Goal: Task Accomplishment & Management: Use online tool/utility

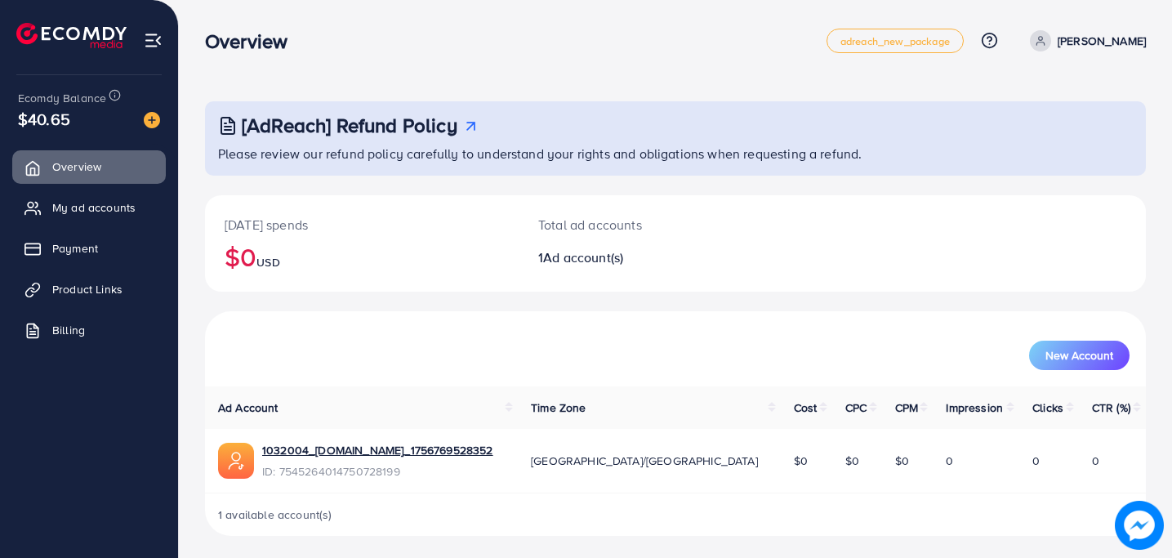
scroll to position [4, 0]
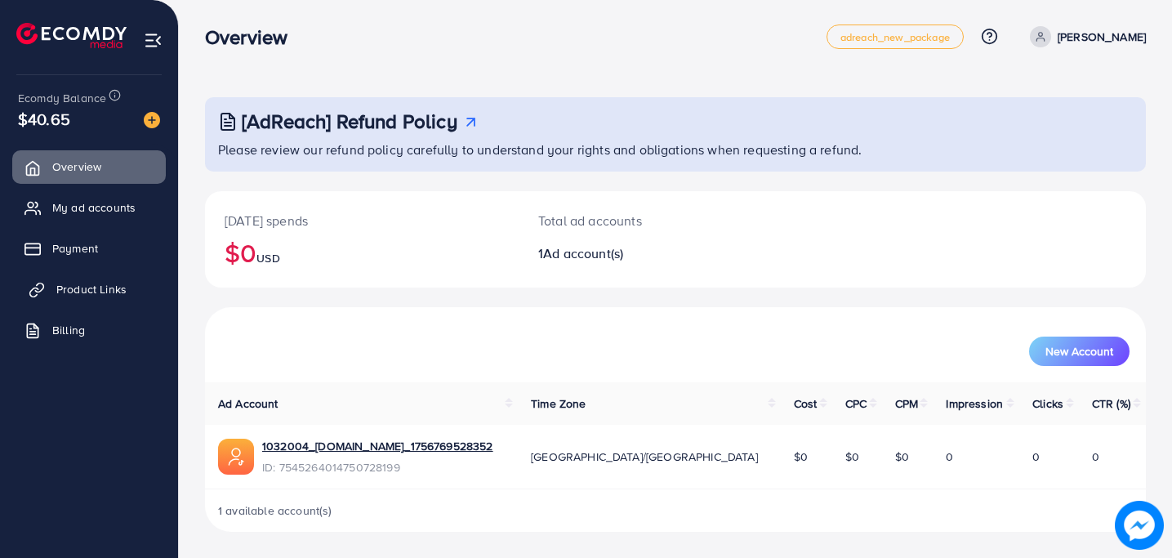
click at [102, 290] on span "Product Links" at bounding box center [91, 289] width 70 height 16
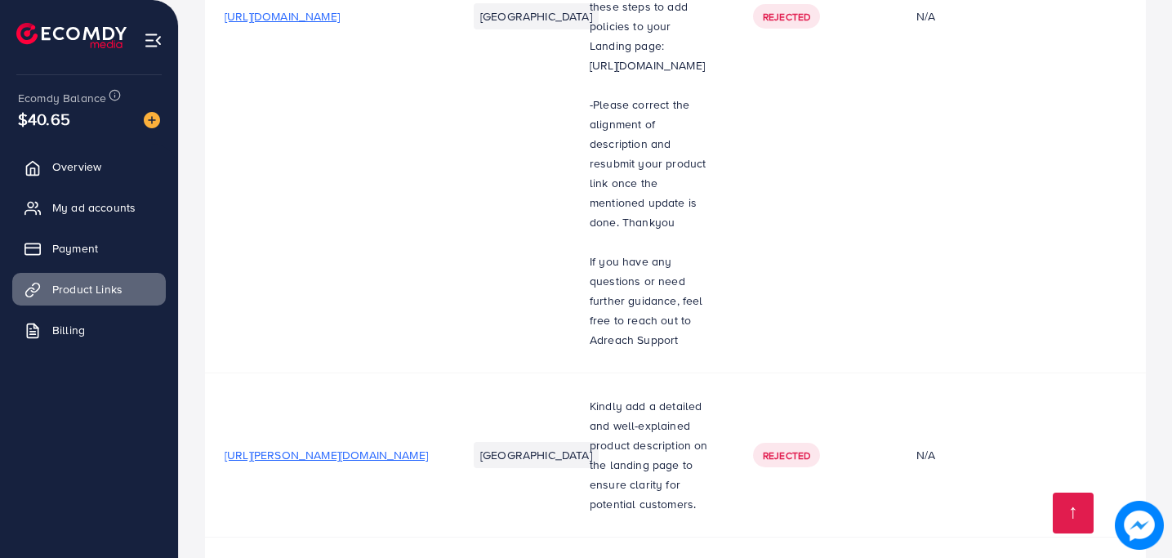
scroll to position [714, 0]
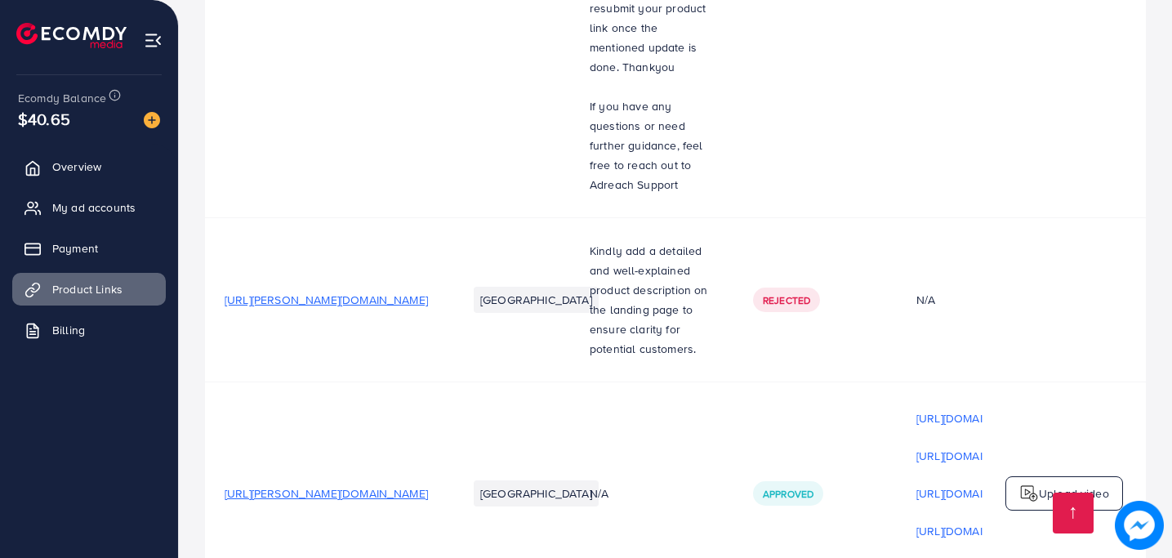
click at [367, 485] on span "https://wriston.org/products/racing-edition-gt-style-sports-watch" at bounding box center [326, 493] width 203 height 16
click at [382, 485] on span "https://wriston.org/products/racing-edition-gt-style-sports-watch" at bounding box center [323, 493] width 203 height 16
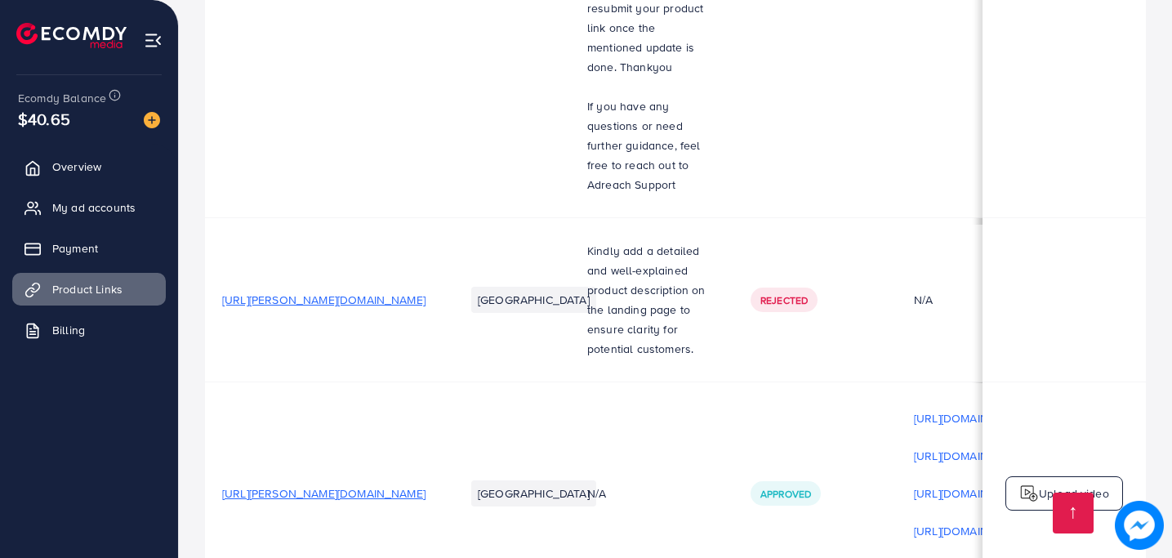
scroll to position [342, 0]
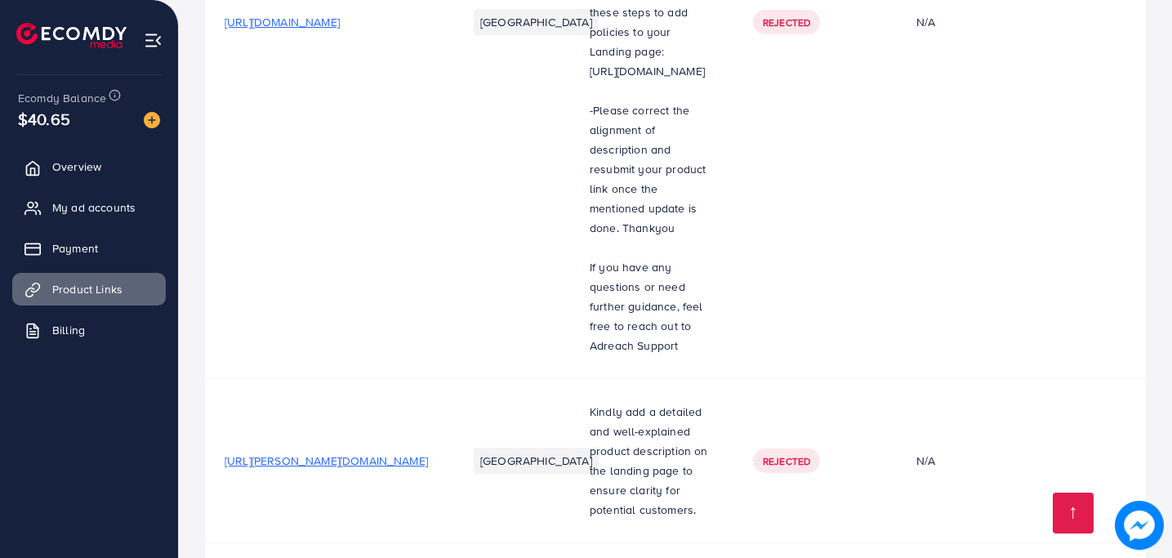
scroll to position [548, 0]
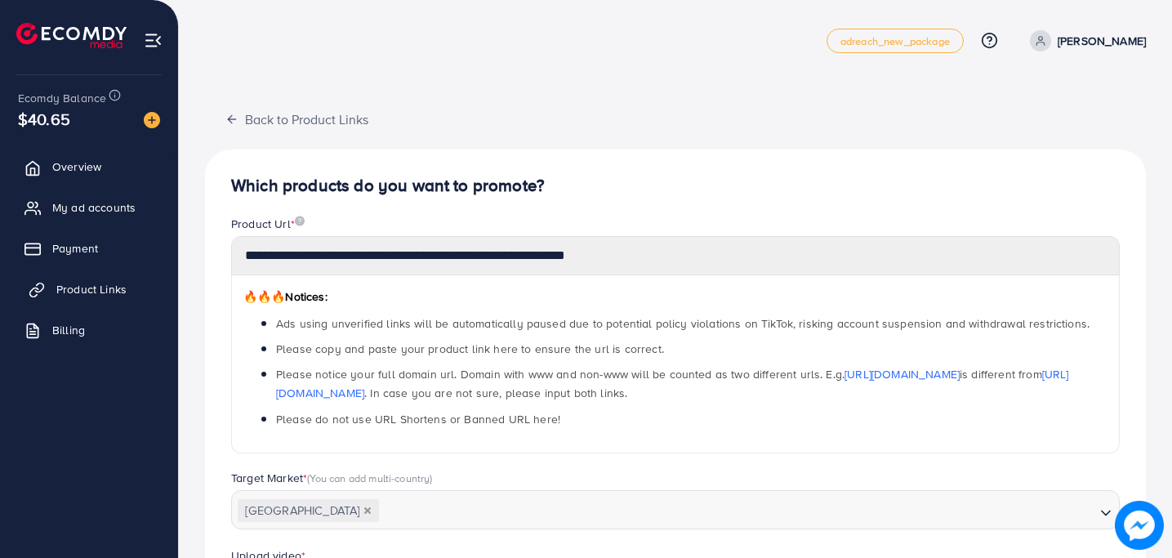
click at [69, 284] on span "Product Links" at bounding box center [91, 289] width 70 height 16
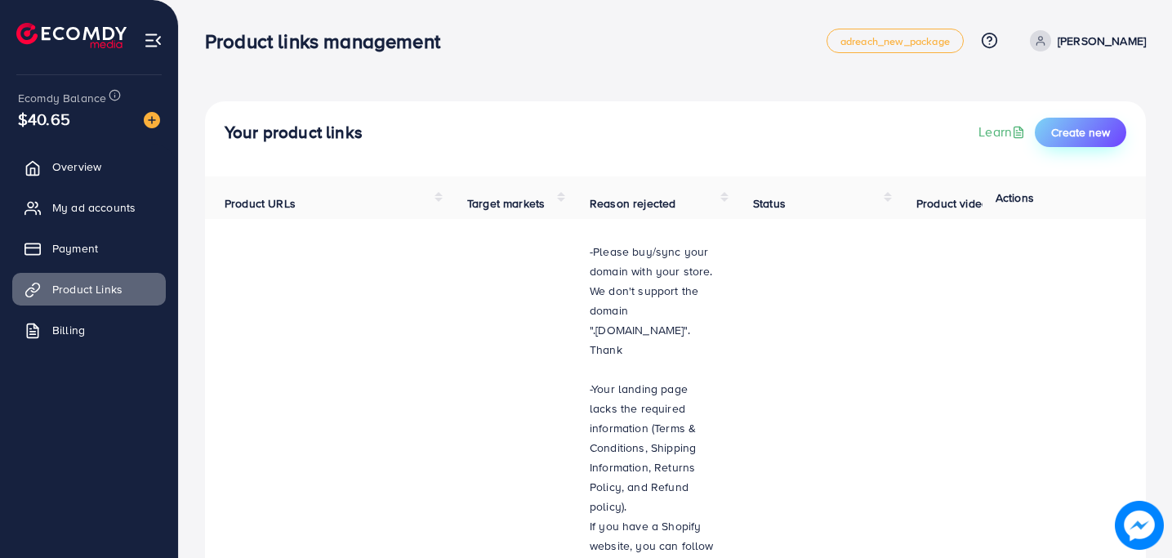
click at [1079, 141] on button "Create new" at bounding box center [1079, 132] width 91 height 29
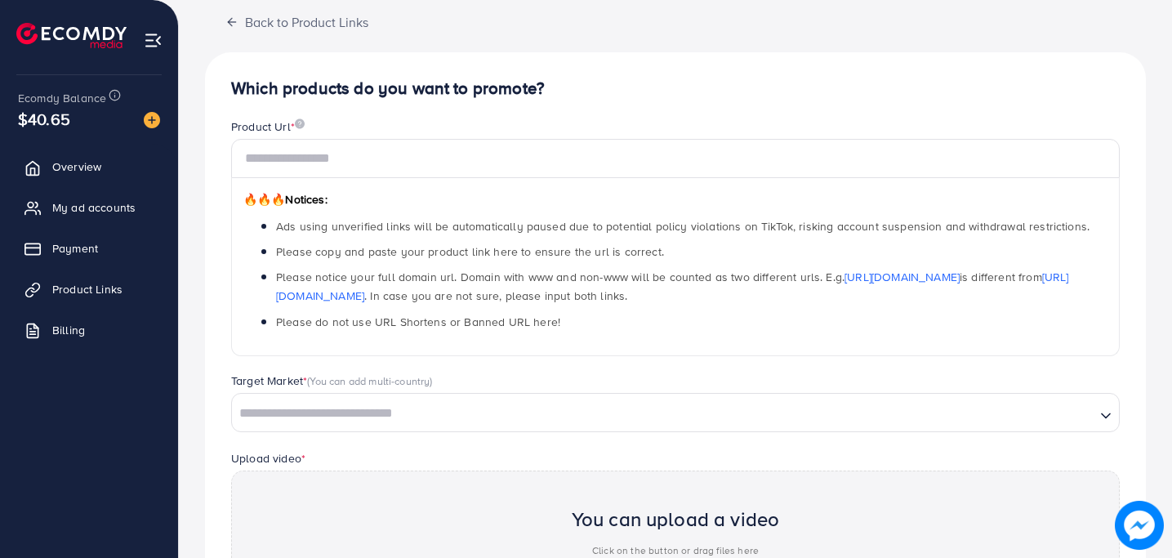
scroll to position [213, 0]
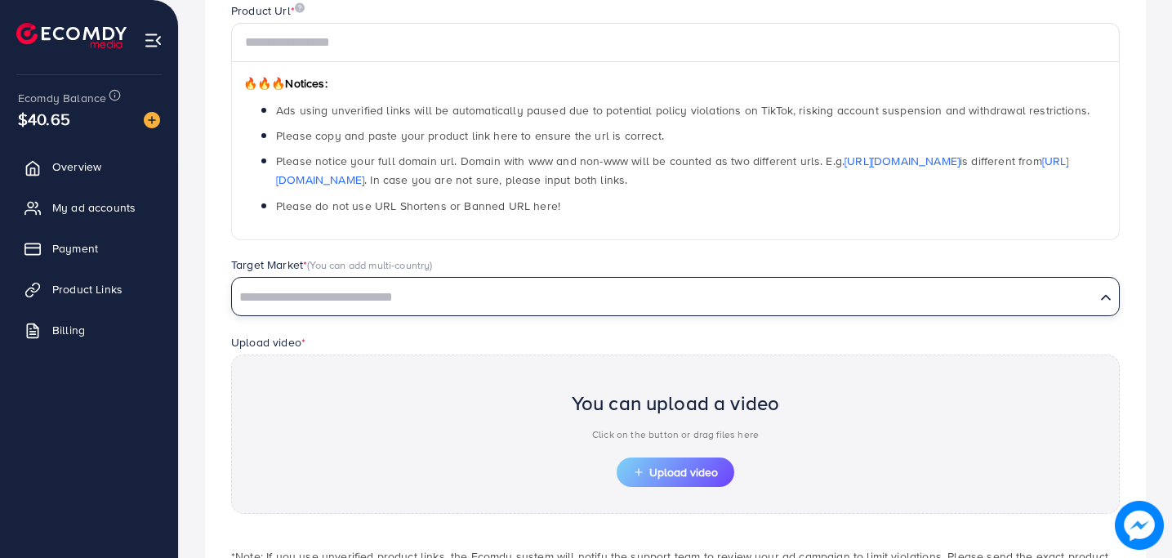
click at [411, 289] on input "Search for option" at bounding box center [664, 297] width 860 height 25
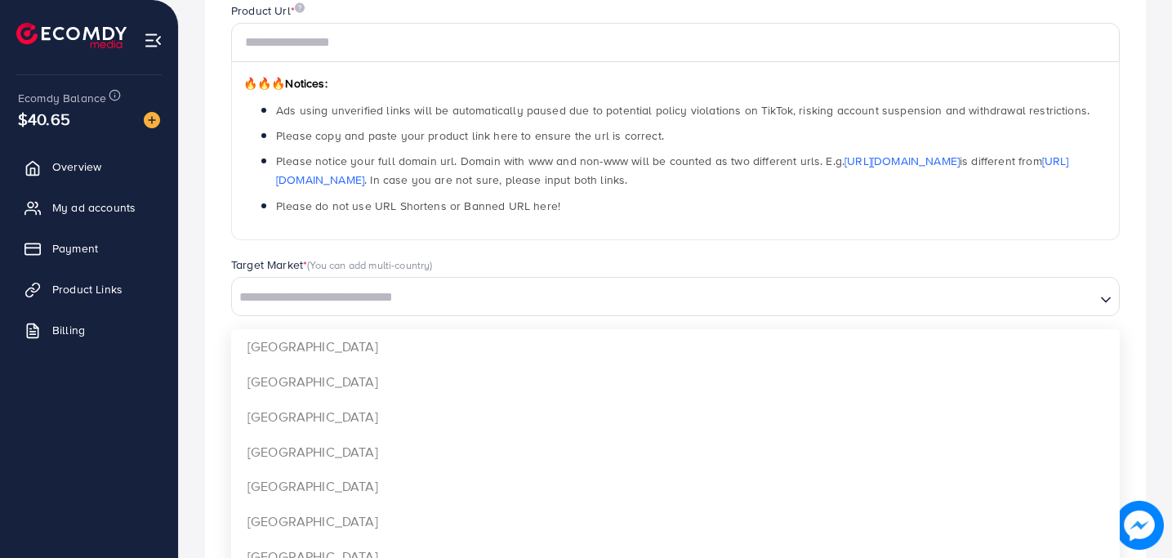
click at [743, 9] on div "Product Url *" at bounding box center [675, 12] width 888 height 20
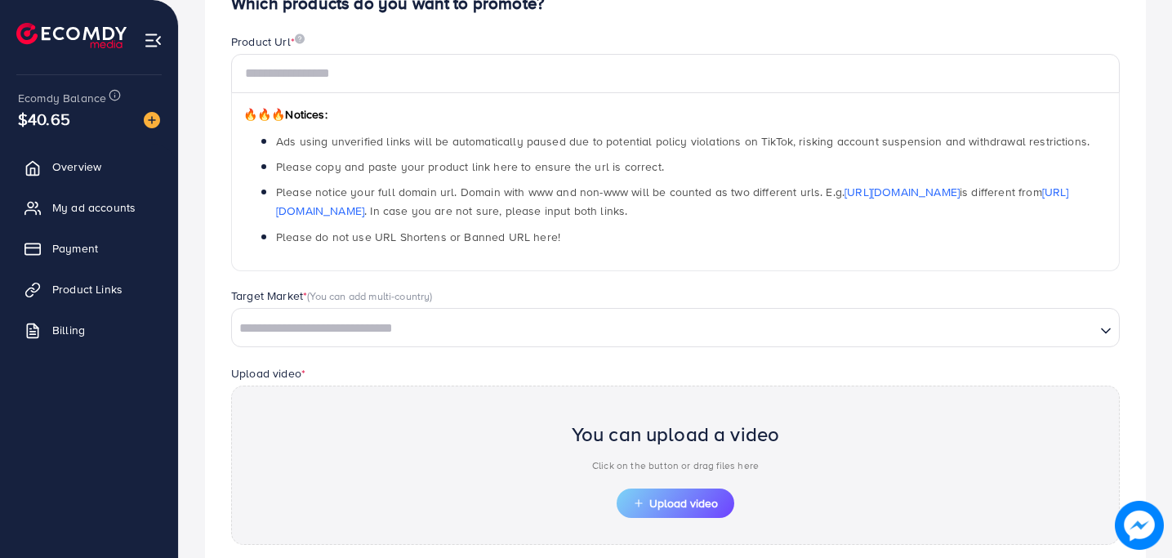
scroll to position [291, 0]
